Goal: Task Accomplishment & Management: Use online tool/utility

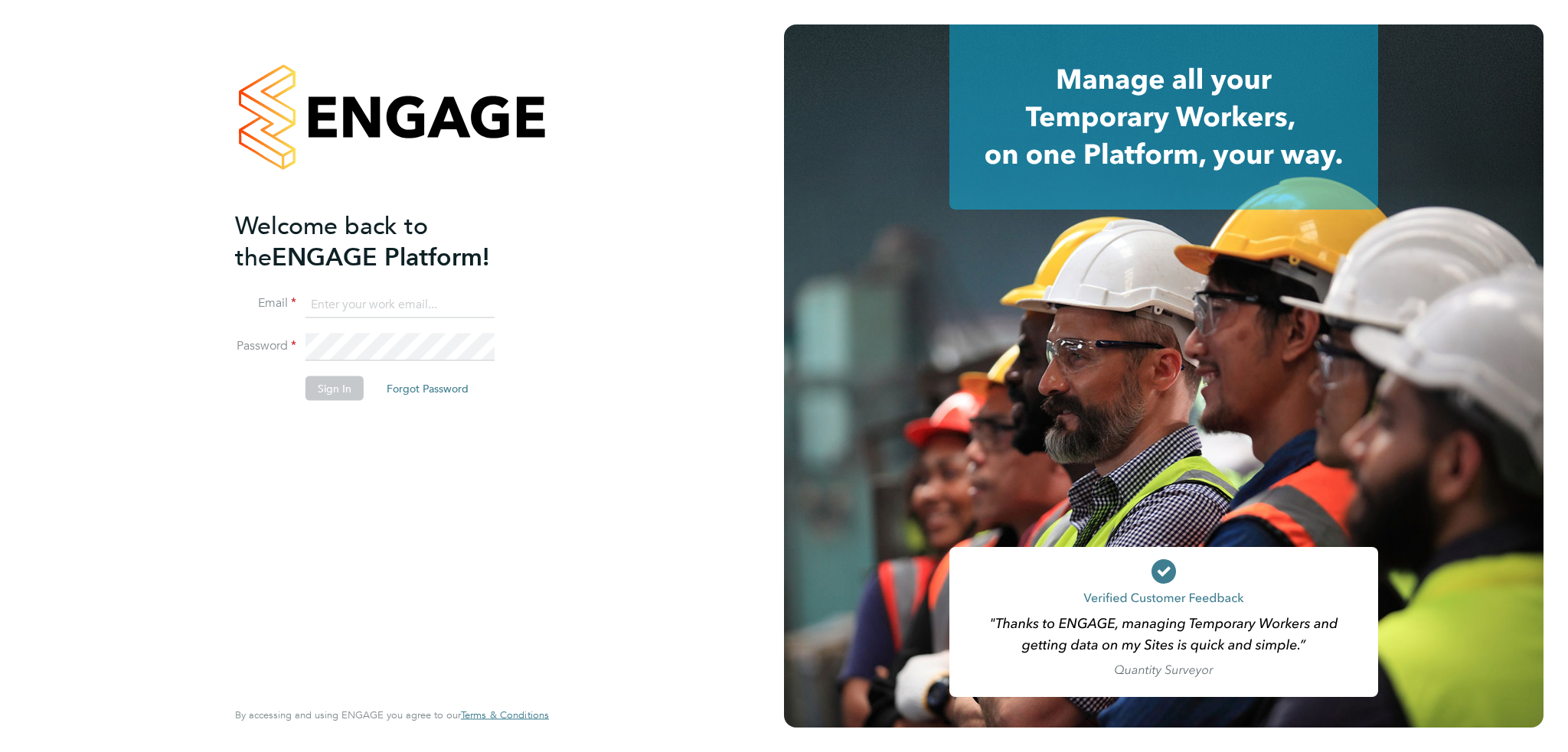
type input "russell.parker@uk.g4s.com"
click at [333, 384] on button "Sign In" at bounding box center [334, 388] width 58 height 25
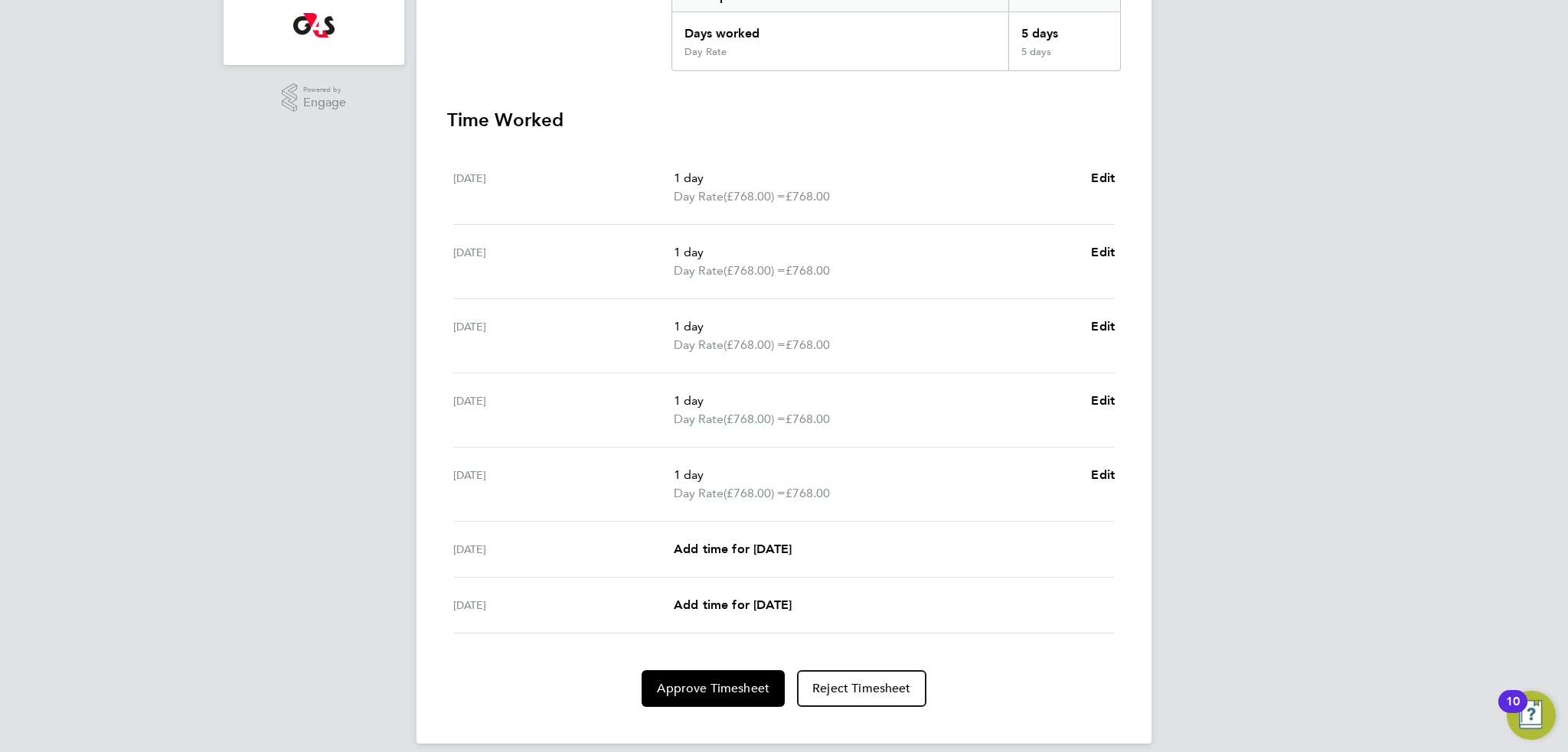
scroll to position [364, 0]
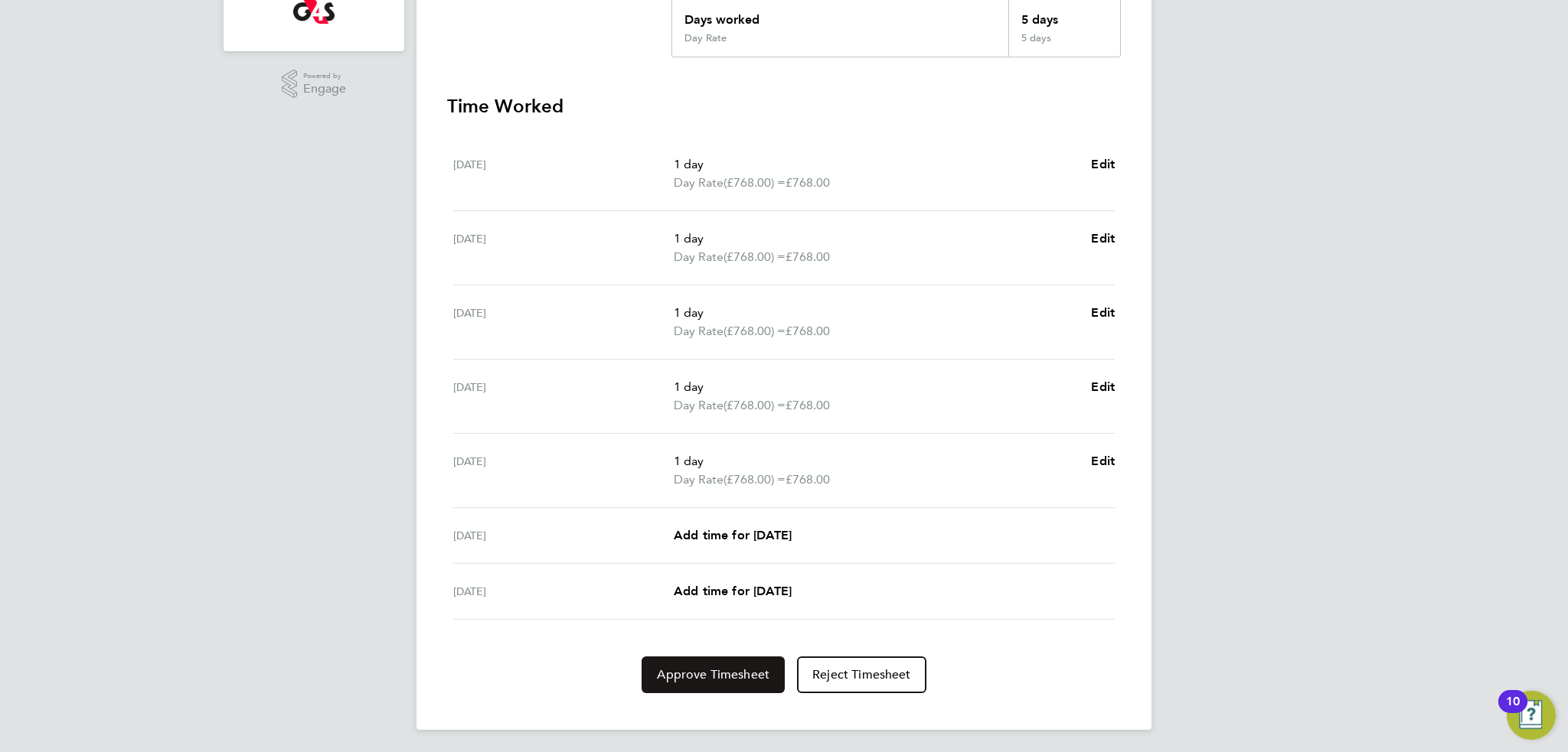
click at [702, 668] on span "Approve Timesheet" at bounding box center [713, 675] width 113 height 16
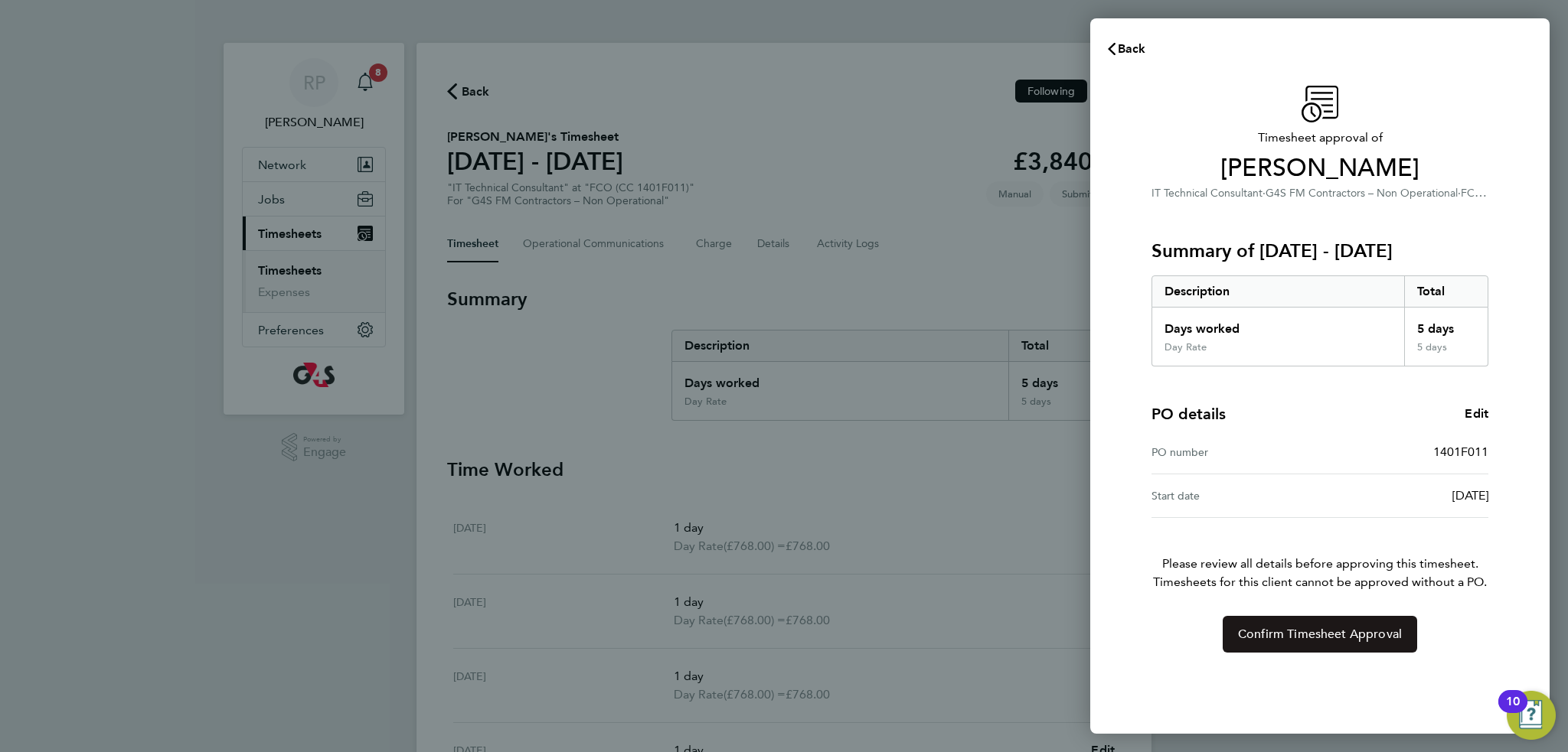
click at [1301, 632] on span "Confirm Timesheet Approval" at bounding box center [1319, 635] width 164 height 16
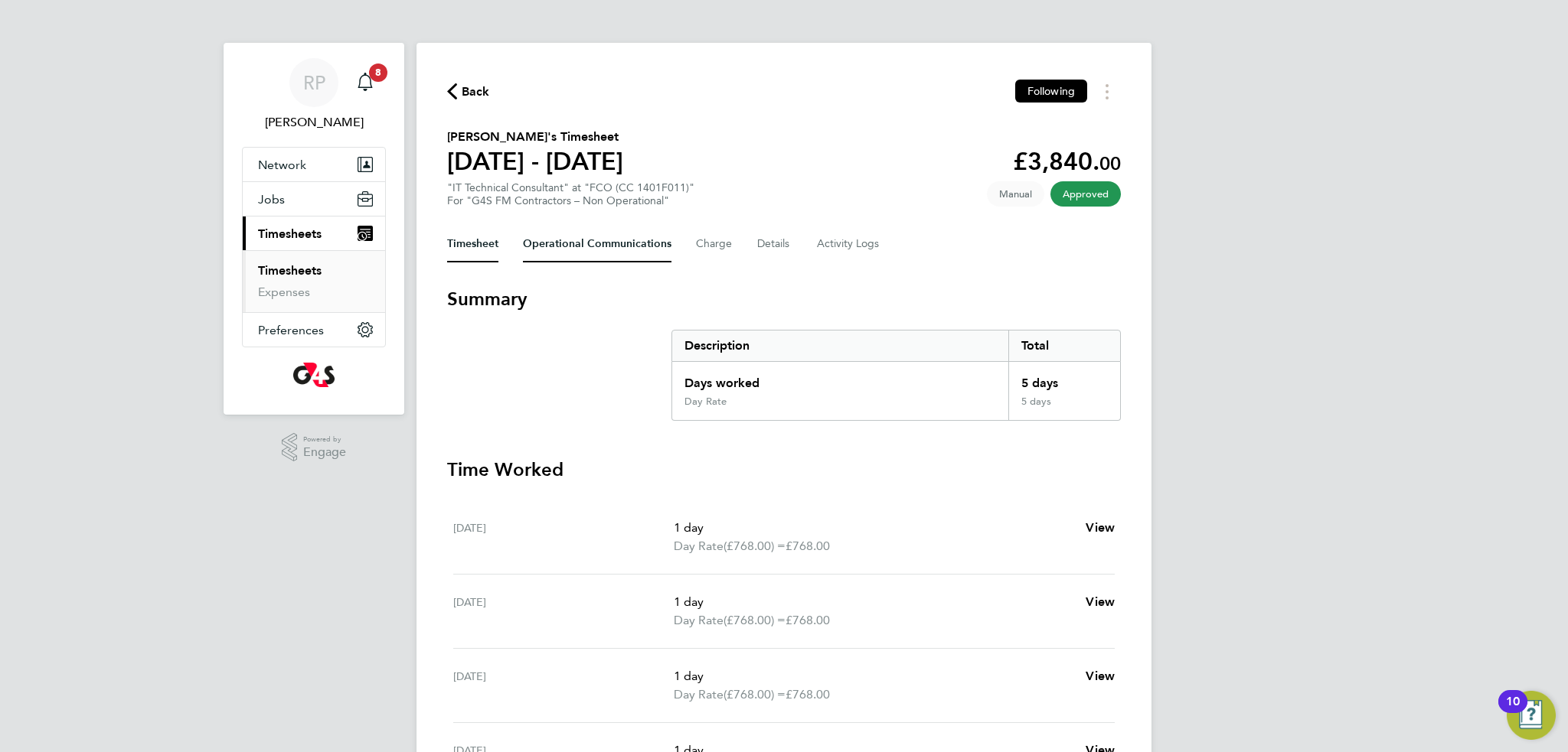
click at [579, 249] on Communications-tab "Operational Communications" at bounding box center [597, 244] width 148 height 37
